Goal: Information Seeking & Learning: Understand process/instructions

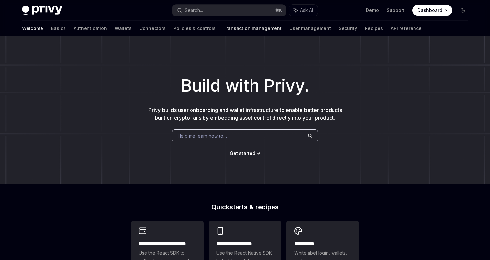
click at [223, 29] on link "Transaction management" at bounding box center [252, 29] width 58 height 16
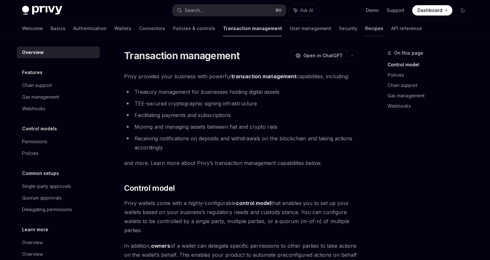
click at [365, 26] on link "Recipes" at bounding box center [374, 29] width 18 height 16
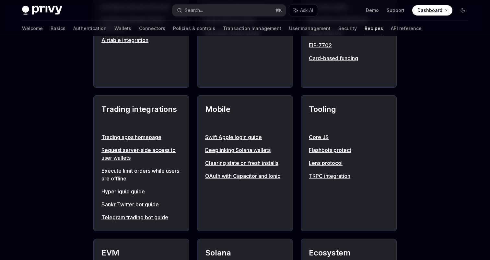
scroll to position [516, 0]
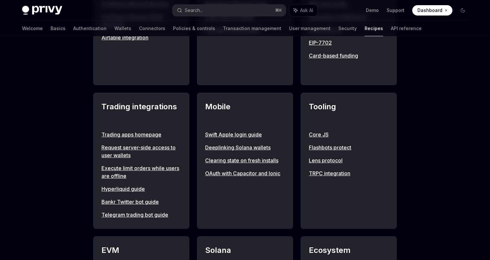
click at [128, 178] on link "Execute limit orders while users are offline" at bounding box center [141, 173] width 80 height 16
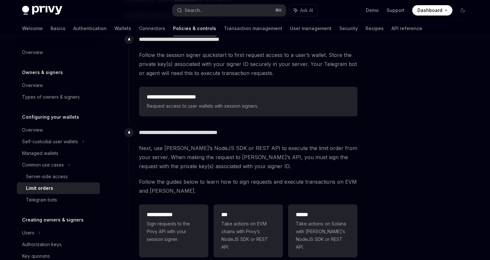
scroll to position [110, 0]
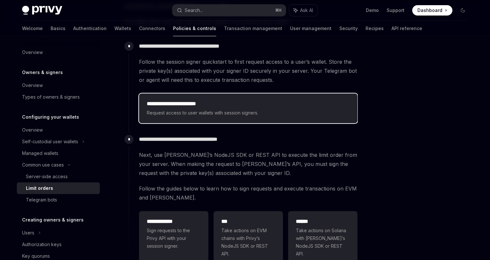
click at [196, 105] on h2 "**********" at bounding box center [248, 104] width 203 height 8
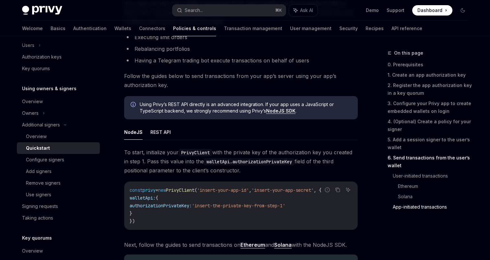
scroll to position [1597, 0]
click at [150, 140] on button "REST API" at bounding box center [160, 132] width 20 height 15
type textarea "*"
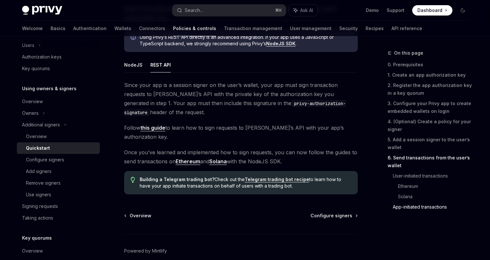
scroll to position [1666, 0]
